Goal: Task Accomplishment & Management: Manage account settings

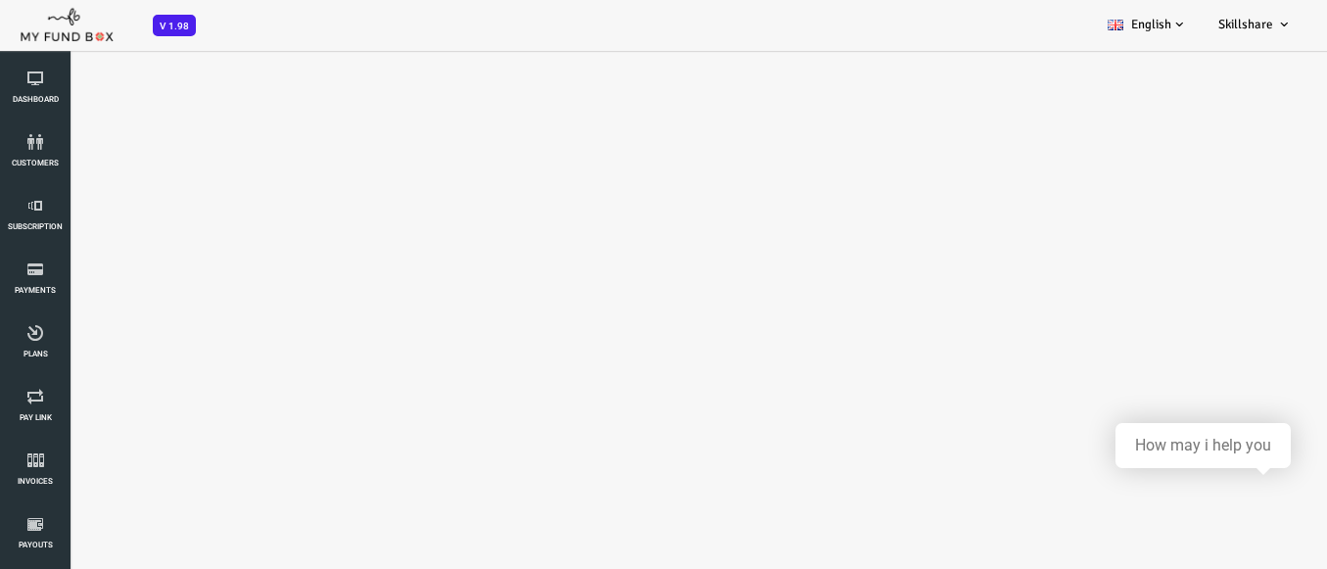
select select "100"
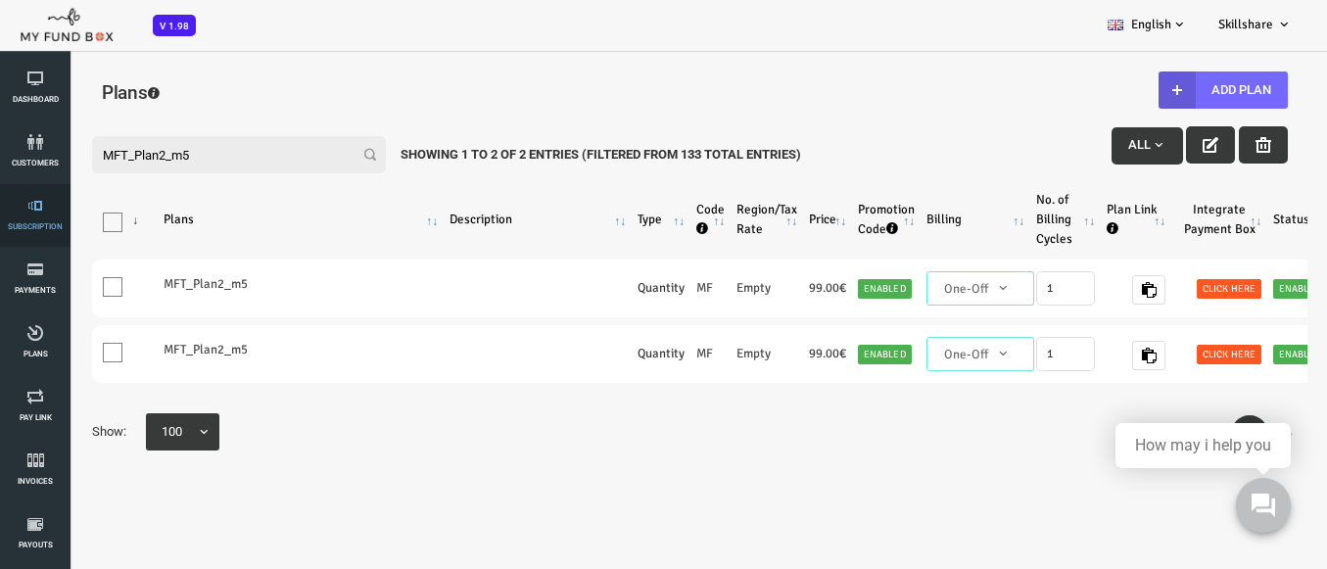
click at [0, 0] on span "Subscription" at bounding box center [0, 0] width 0 height 0
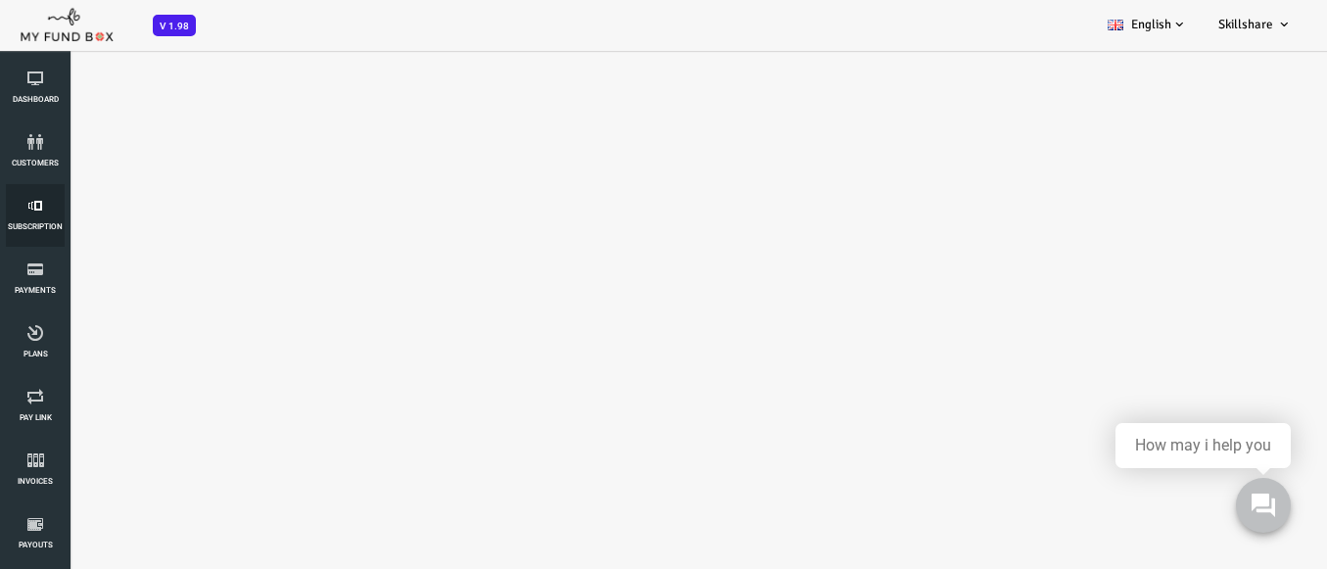
select select "100"
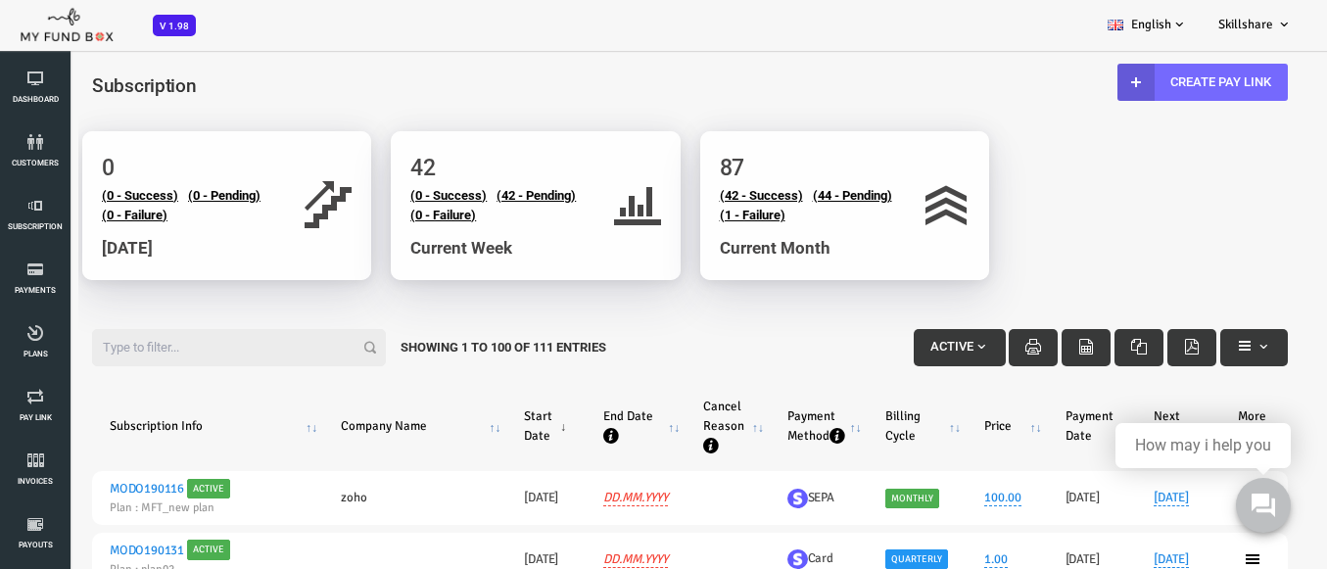
click at [98, 88] on span "Subscription" at bounding box center [91, 85] width 105 height 23
copy span "Subscription"
